Goal: Navigation & Orientation: Find specific page/section

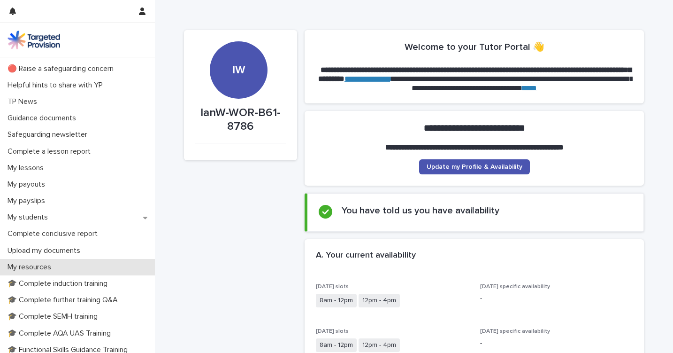
scroll to position [28, 0]
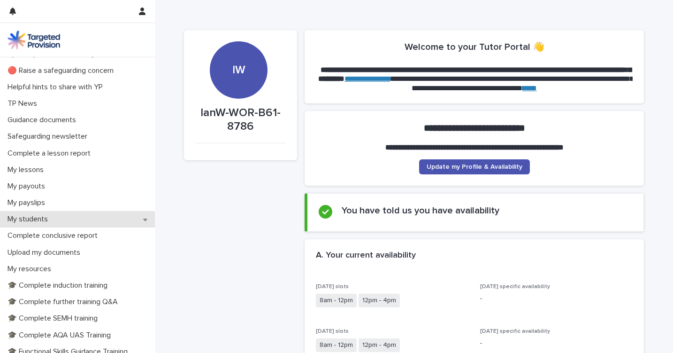
click at [51, 218] on p "My students" at bounding box center [30, 219] width 52 height 9
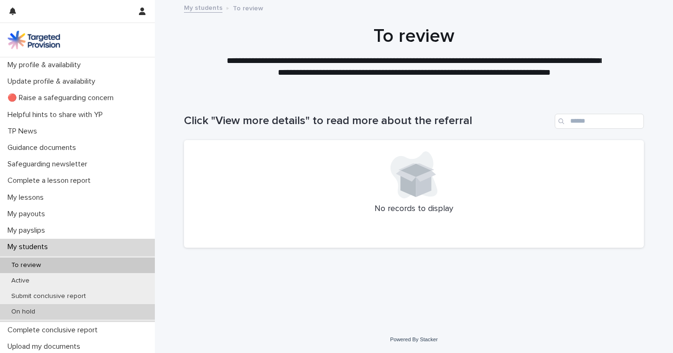
click at [32, 305] on div "On hold" at bounding box center [77, 311] width 155 height 15
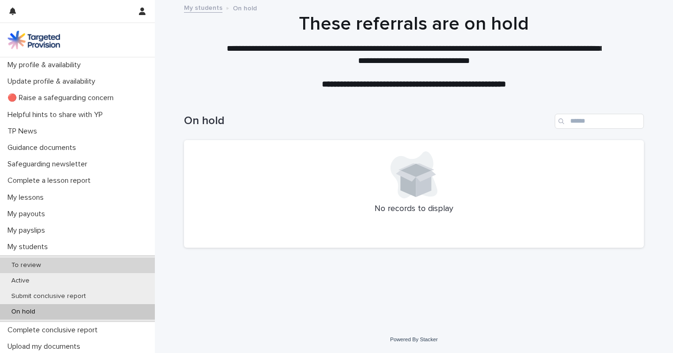
click at [31, 261] on p "To review" at bounding box center [26, 265] width 45 height 8
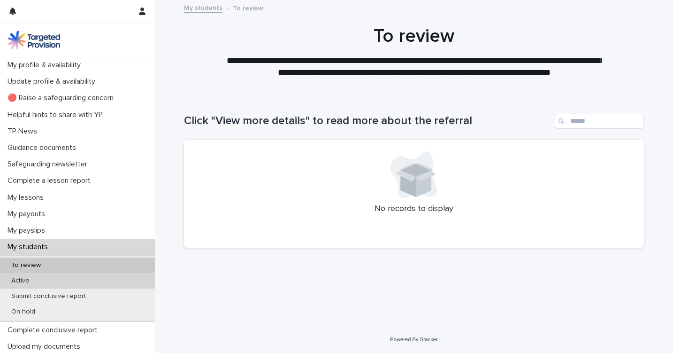
click at [27, 280] on p "Active" at bounding box center [20, 281] width 33 height 8
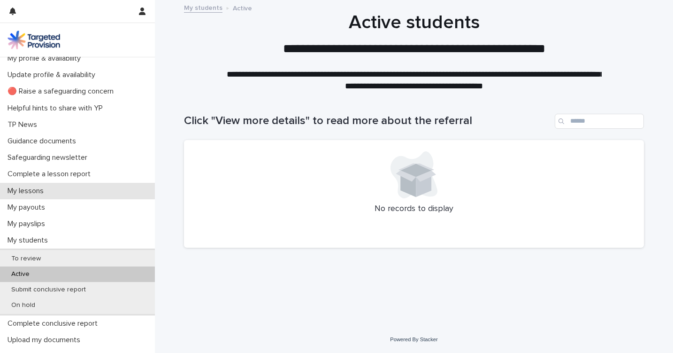
scroll to position [9, 0]
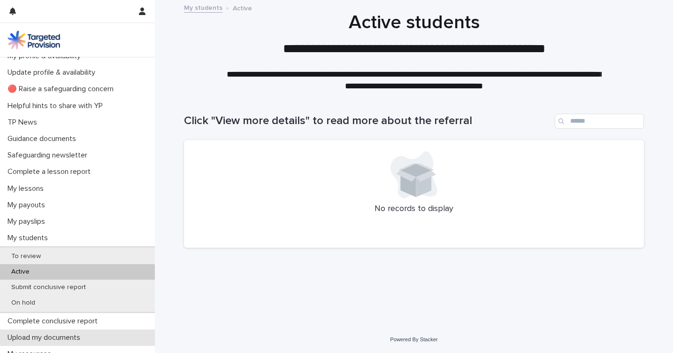
click at [83, 333] on p "Upload my documents" at bounding box center [46, 337] width 84 height 9
